Goal: Find specific page/section: Find specific page/section

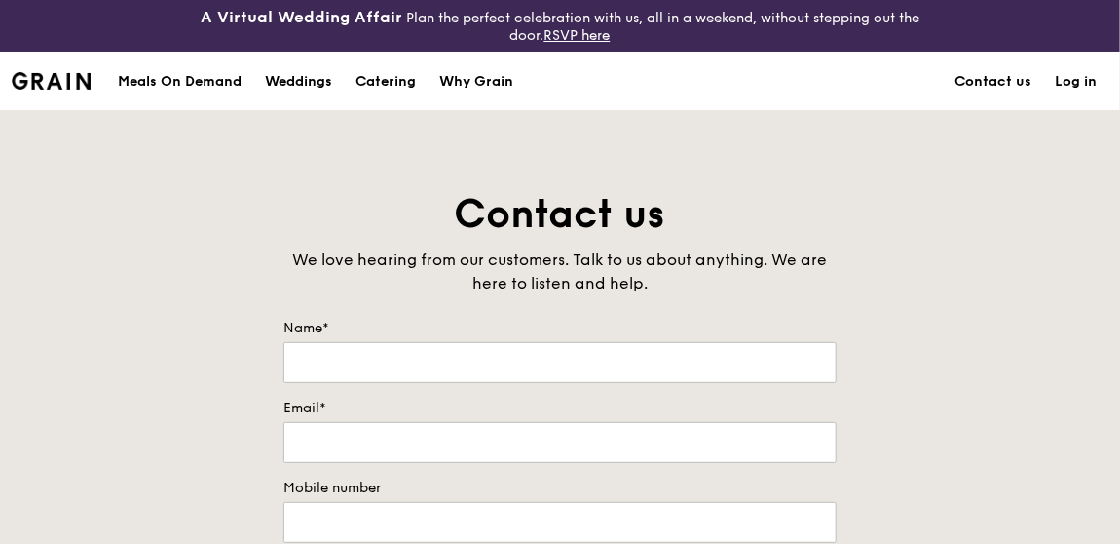
click at [1088, 76] on link "Log in" at bounding box center [1076, 82] width 65 height 58
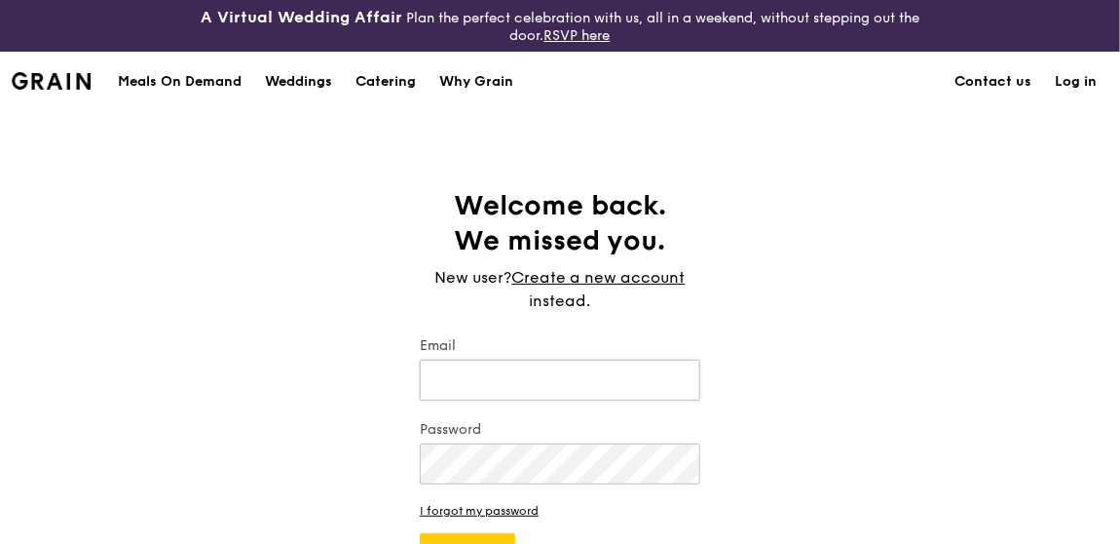
click at [520, 379] on input "Email" at bounding box center [560, 380] width 281 height 41
type input "[PERSON_NAME][EMAIL_ADDRESS][PERSON_NAME][DOMAIN_NAME]"
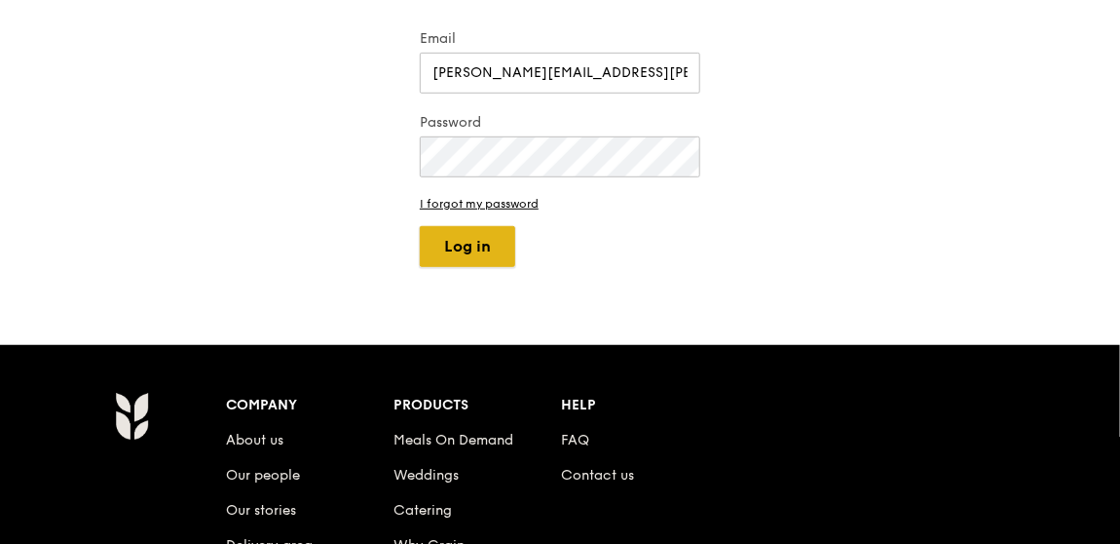
click at [448, 240] on button "Log in" at bounding box center [467, 246] width 95 height 41
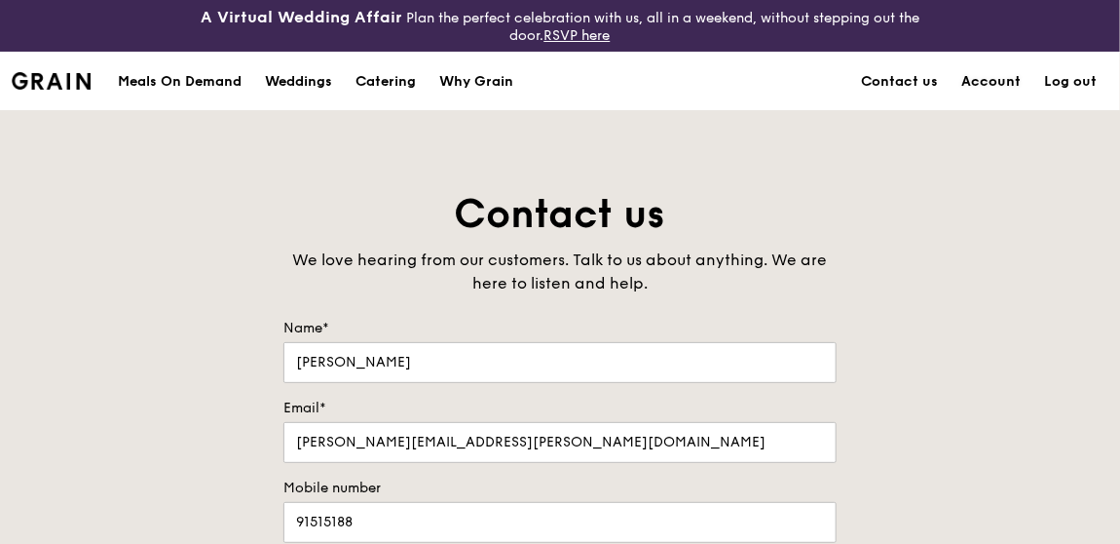
click at [992, 69] on link "Account" at bounding box center [991, 82] width 83 height 58
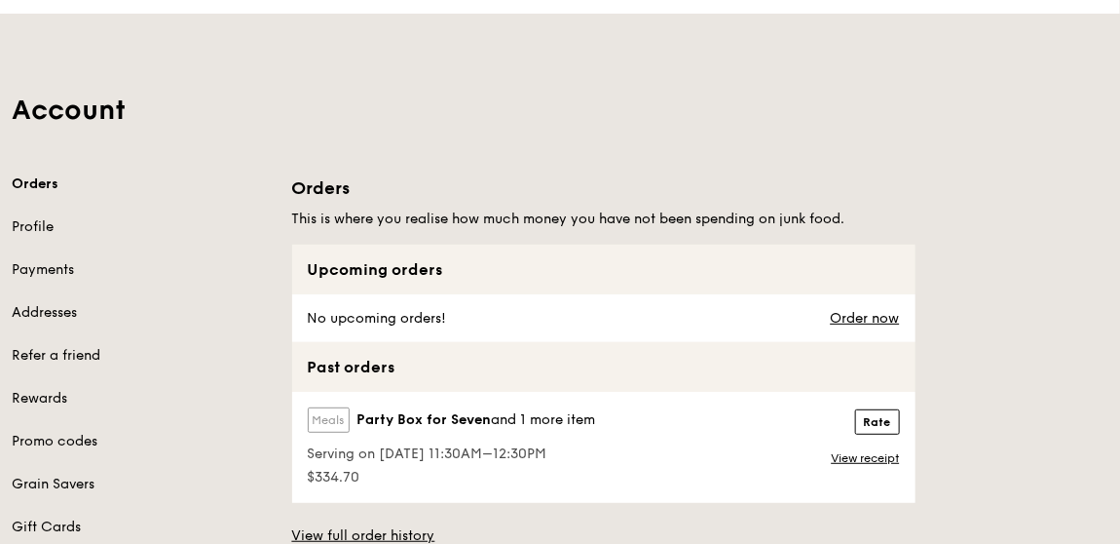
scroll to position [193, 0]
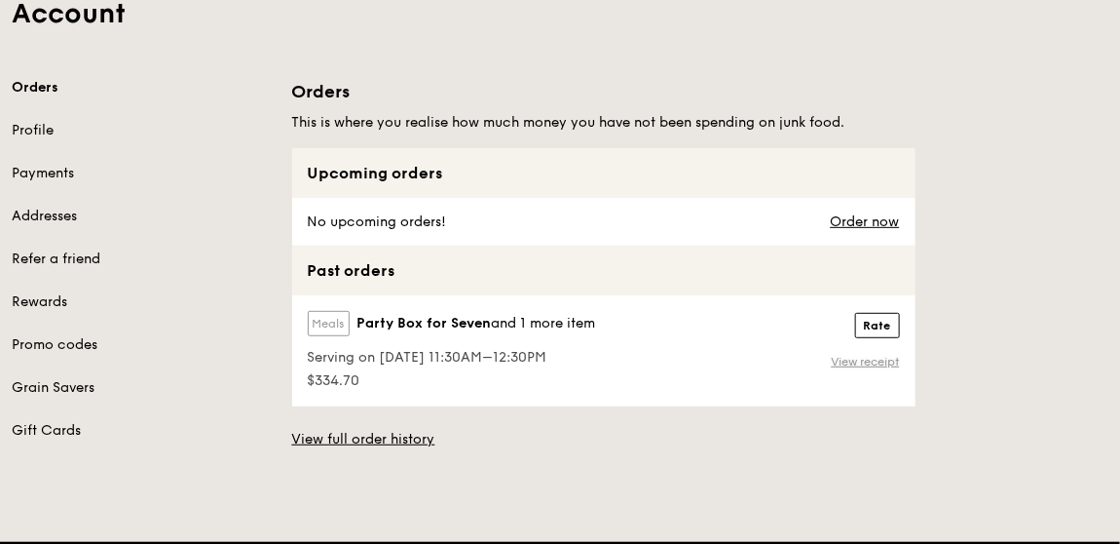
click at [862, 356] on link "View receipt" at bounding box center [866, 362] width 68 height 16
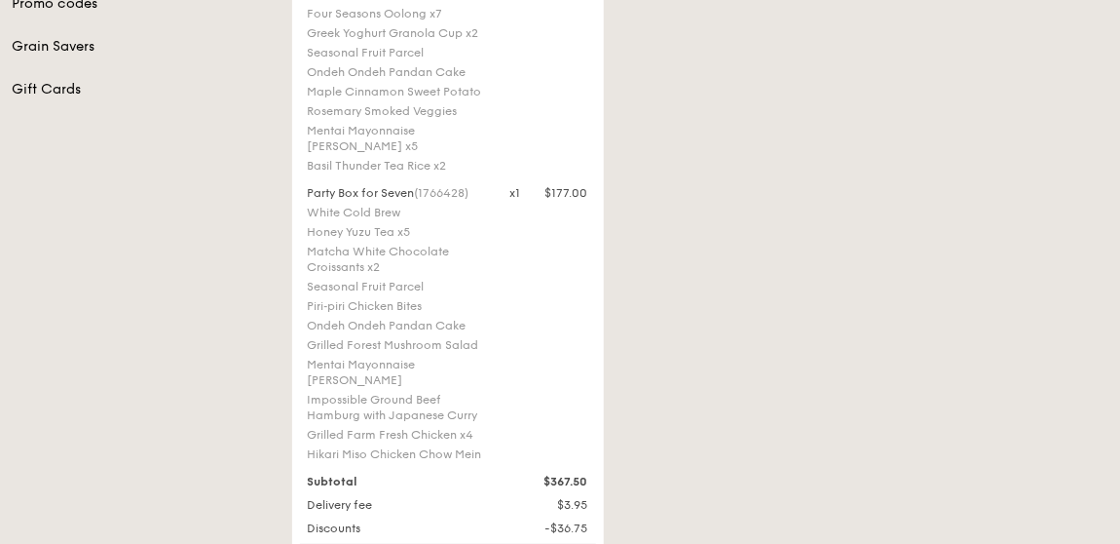
scroll to position [960, 0]
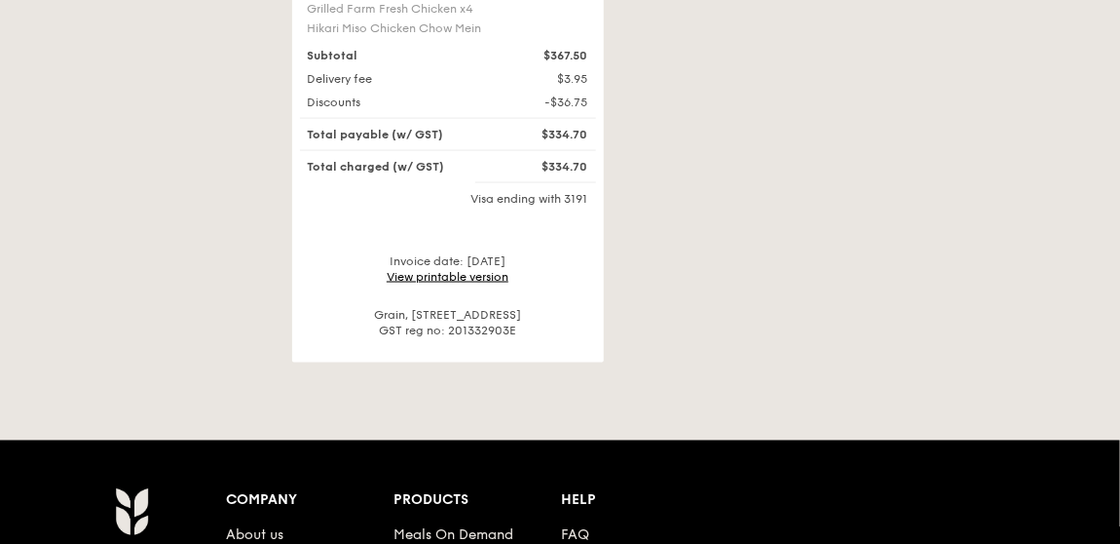
click at [476, 272] on link "View printable version" at bounding box center [448, 277] width 122 height 14
